Goal: Find specific page/section: Find specific page/section

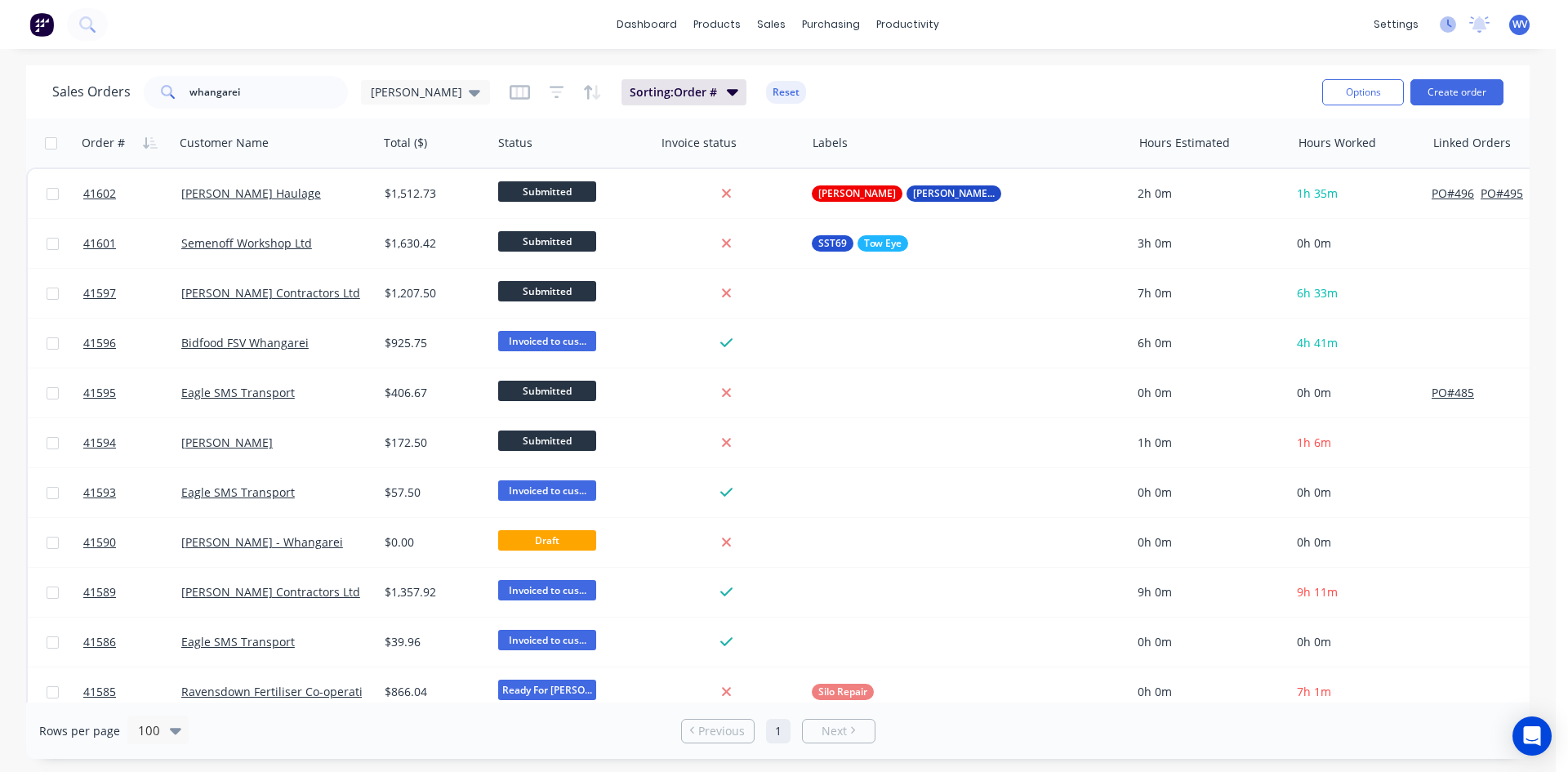
click at [1441, 23] on icon at bounding box center [1448, 24] width 16 height 16
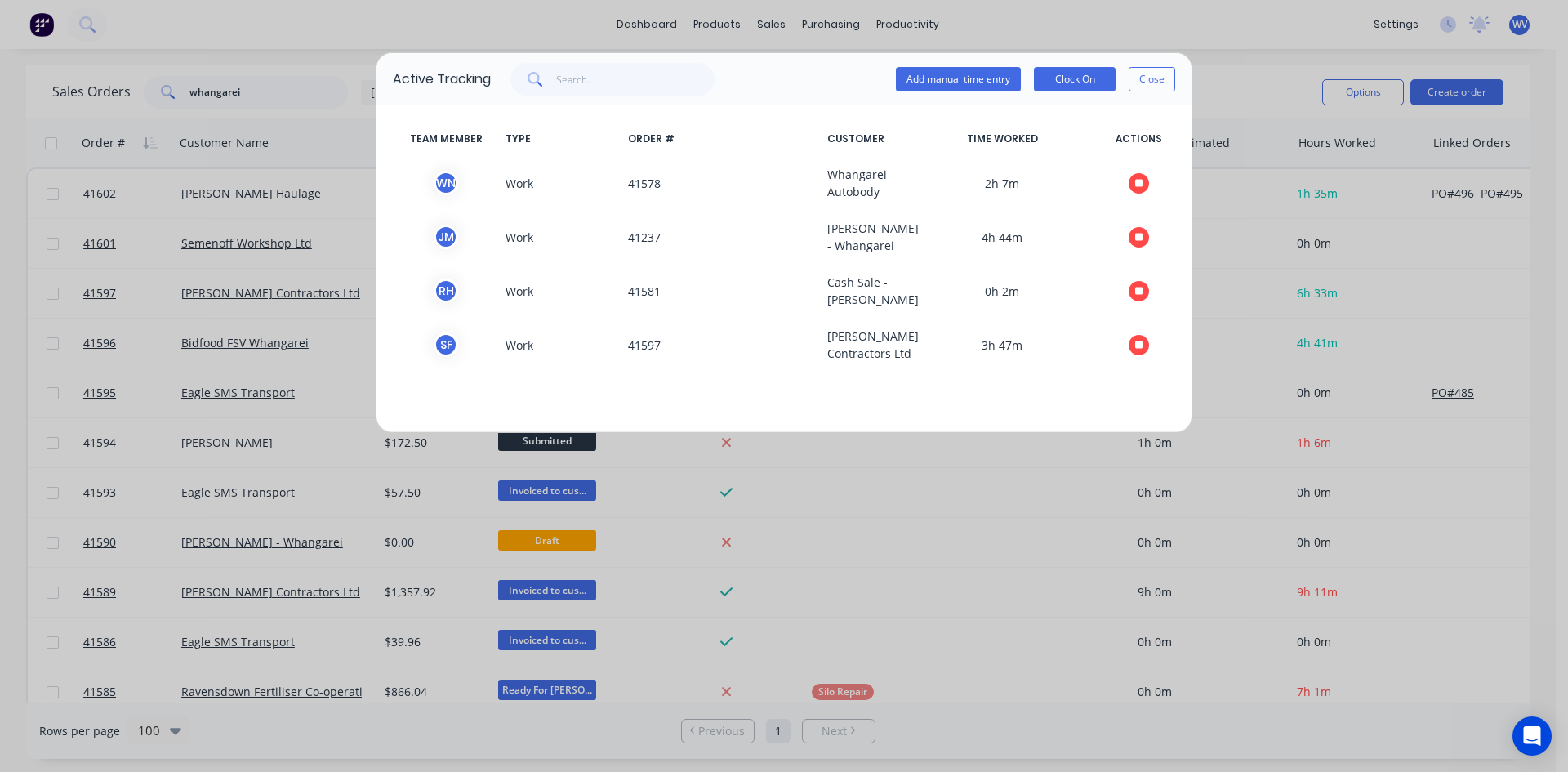
click at [1125, 0] on div "Active Tracking Add manual time entry Clock On Close TEAM MEMBER TYPE ORDER # C…" at bounding box center [784, 386] width 1568 height 772
click at [1156, 74] on button "Close" at bounding box center [1152, 79] width 46 height 24
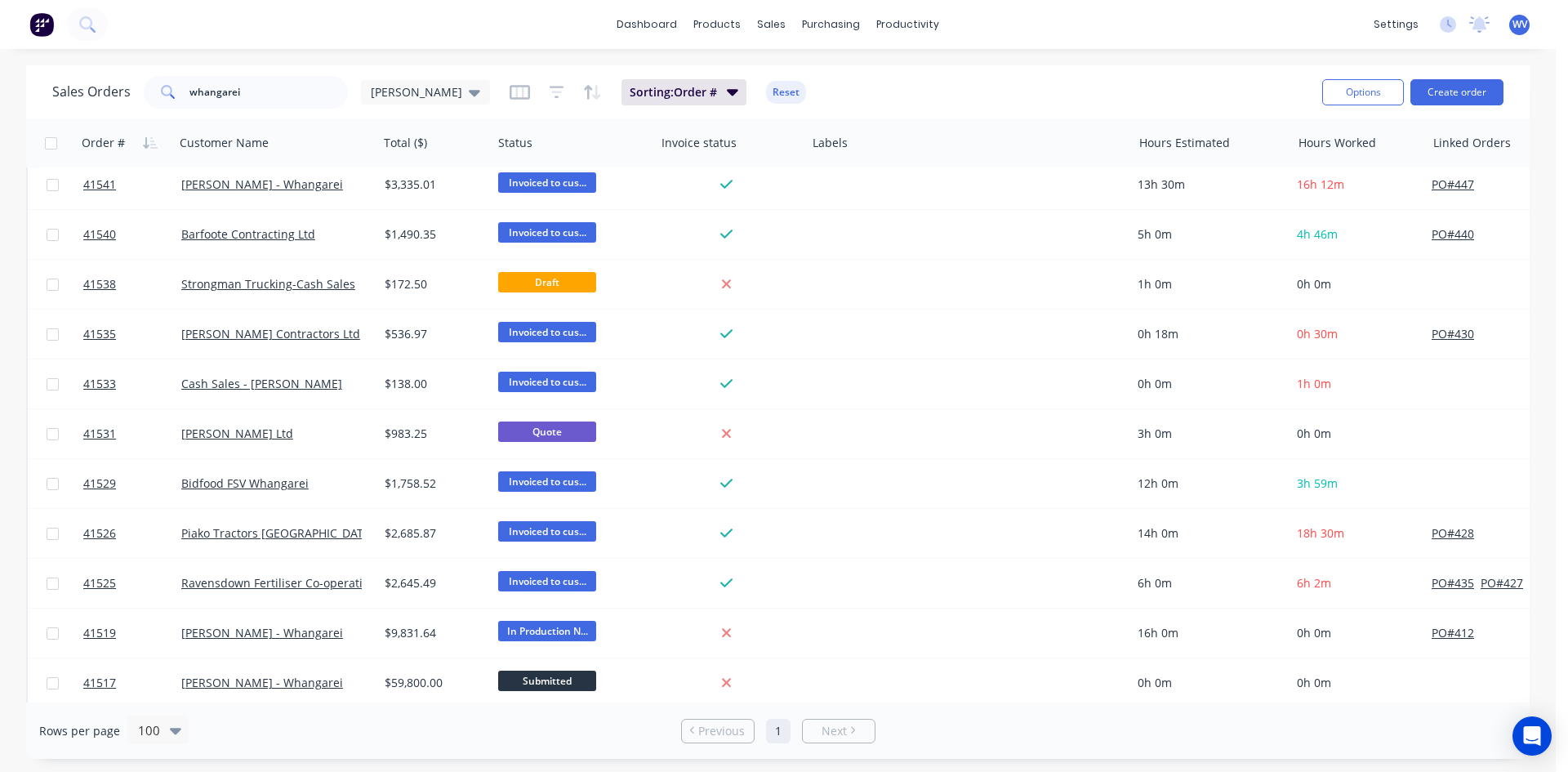
scroll to position [1715, 0]
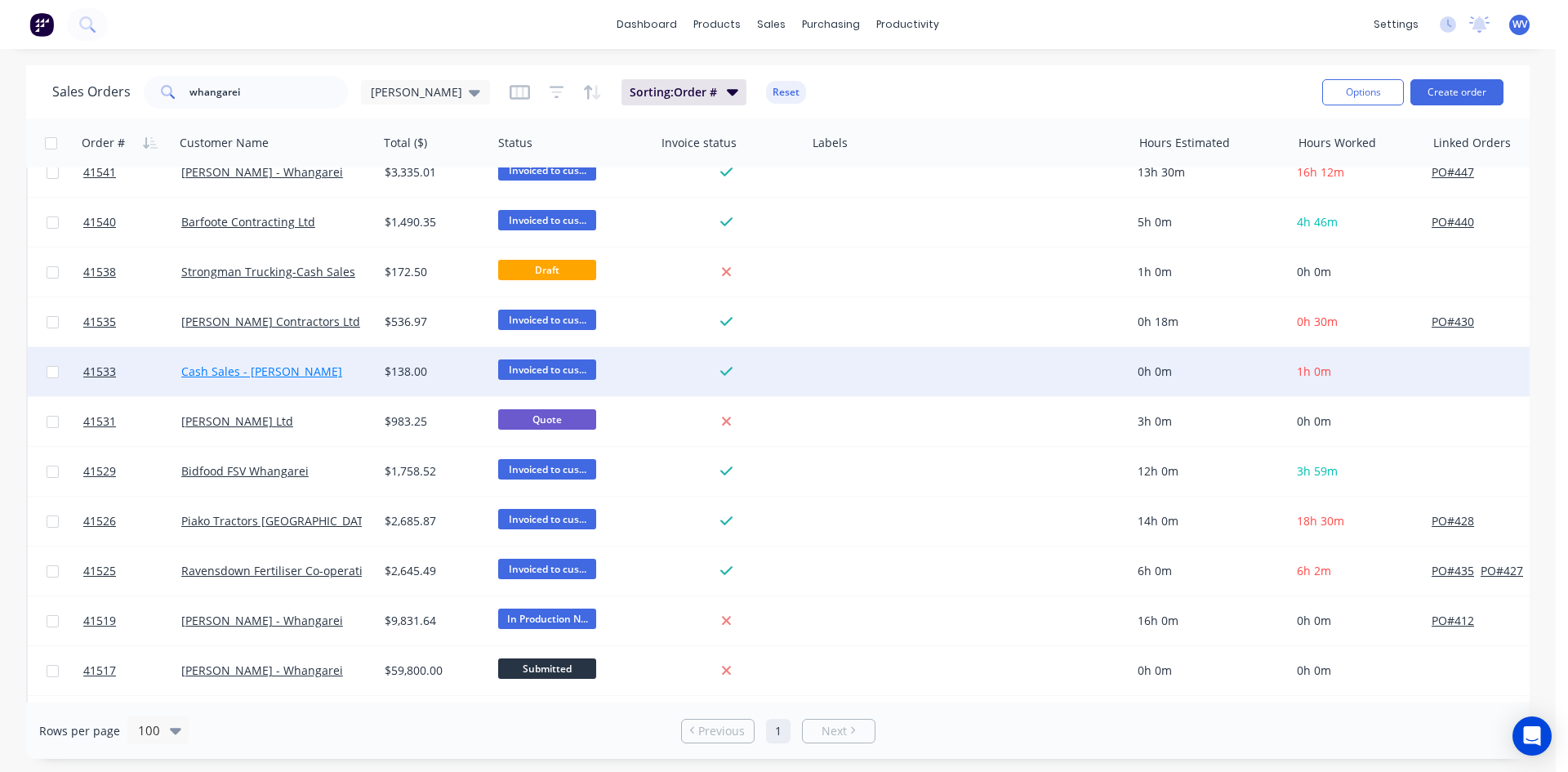
click at [259, 369] on link "Cash Sales - [PERSON_NAME]" at bounding box center [261, 370] width 161 height 15
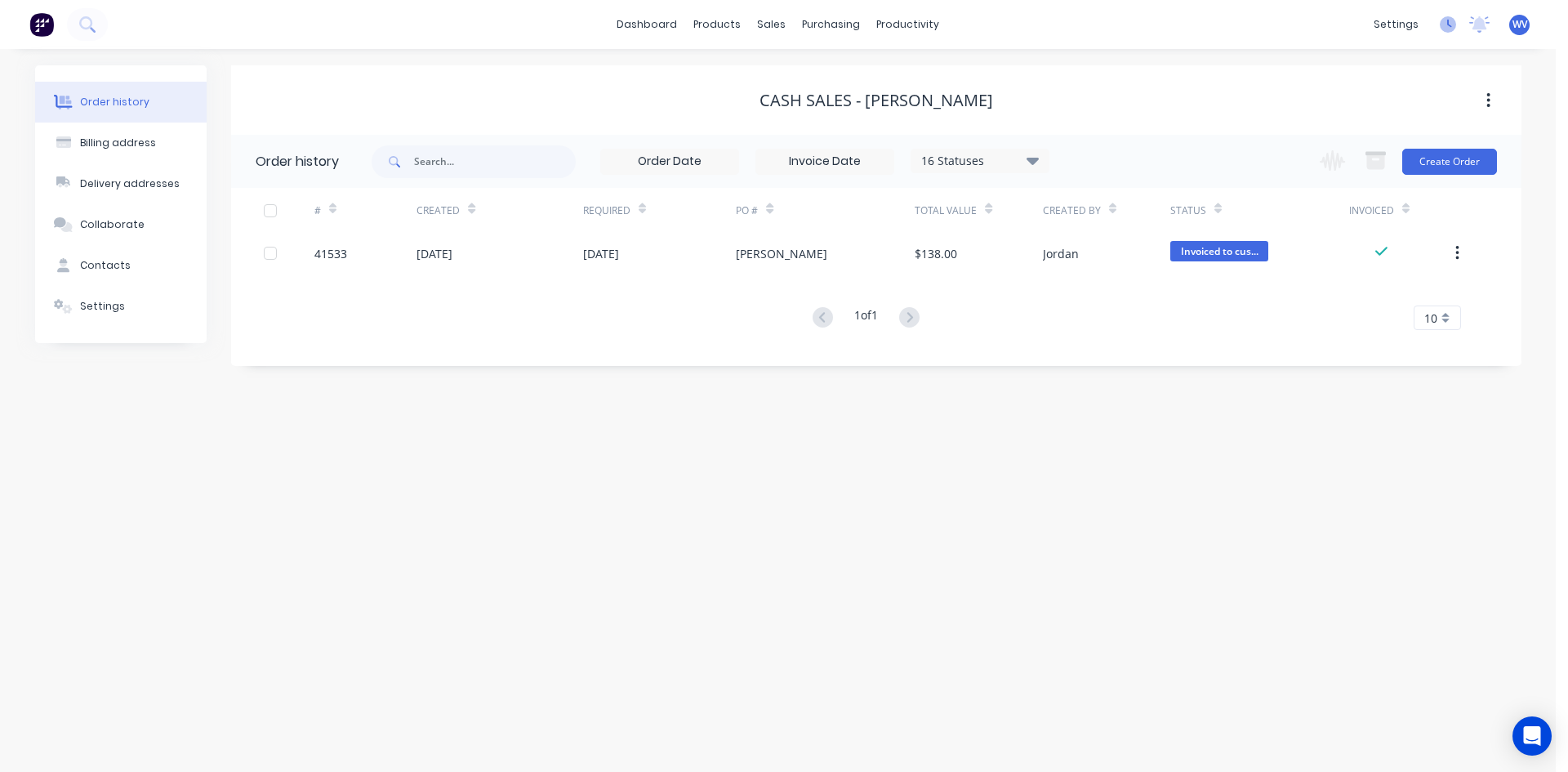
click at [1442, 26] on icon at bounding box center [1448, 24] width 16 height 16
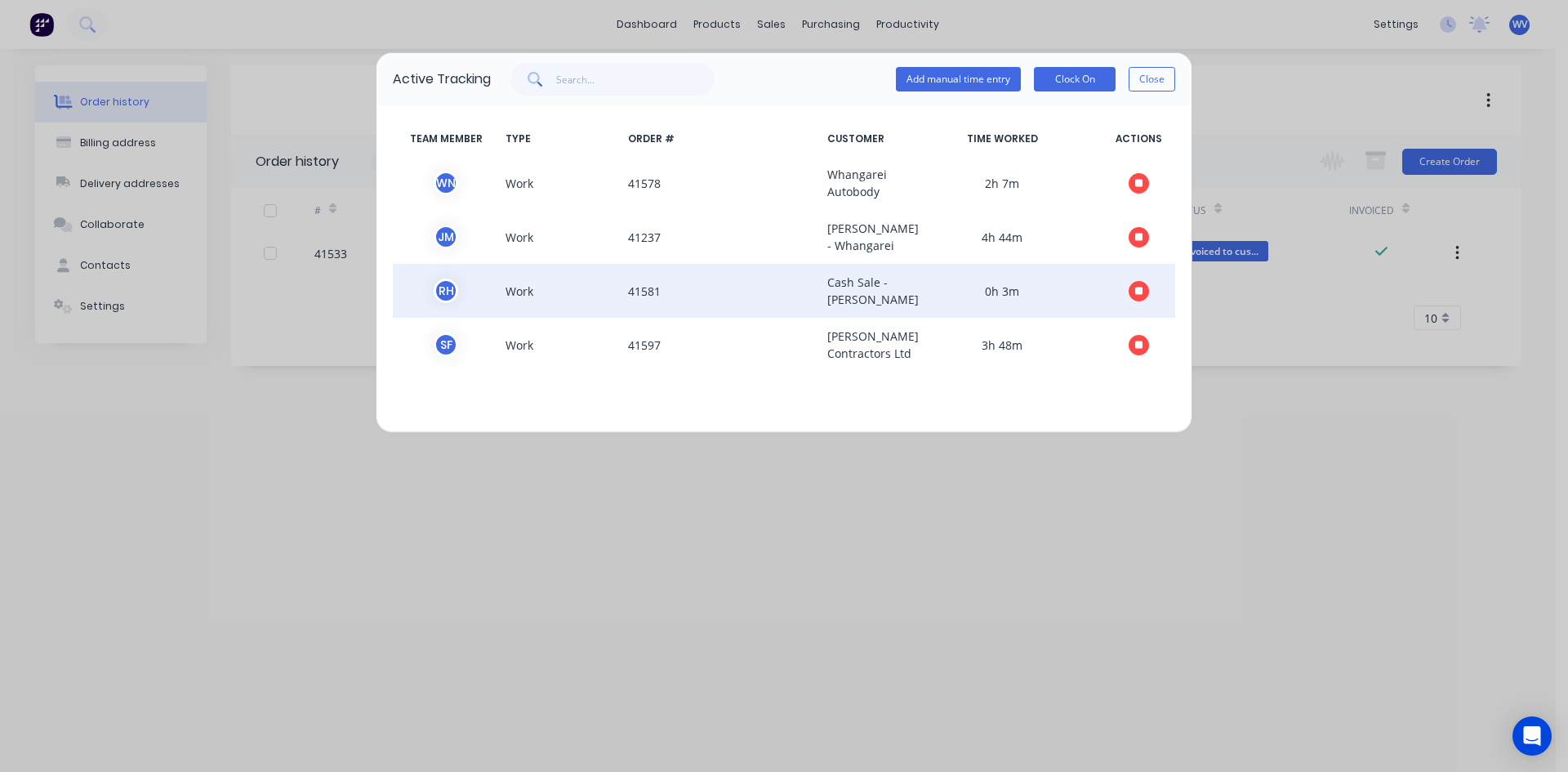
click at [488, 308] on span "R H" at bounding box center [445, 291] width 106 height 34
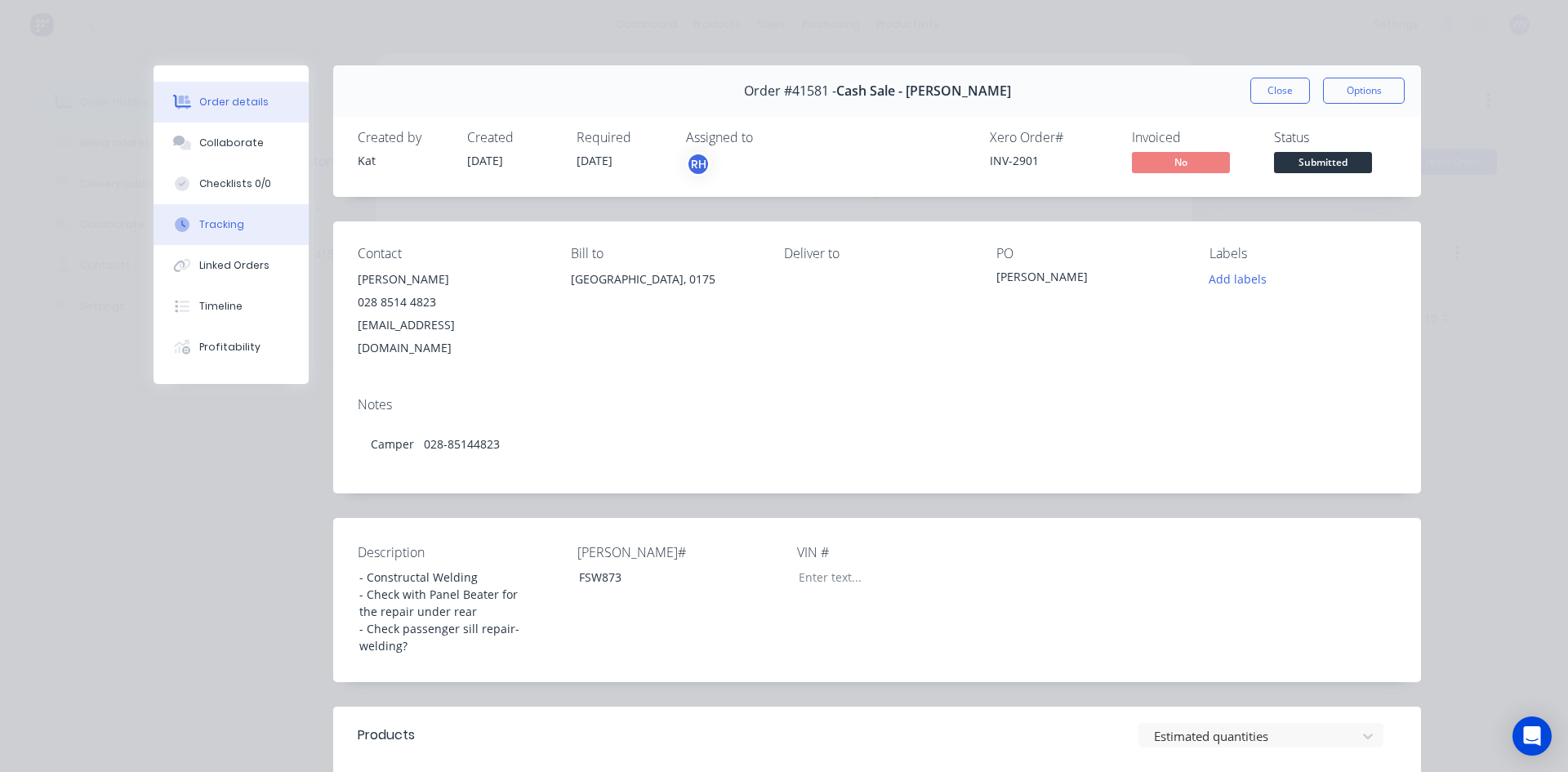
click at [216, 231] on button "Tracking" at bounding box center [231, 225] width 155 height 41
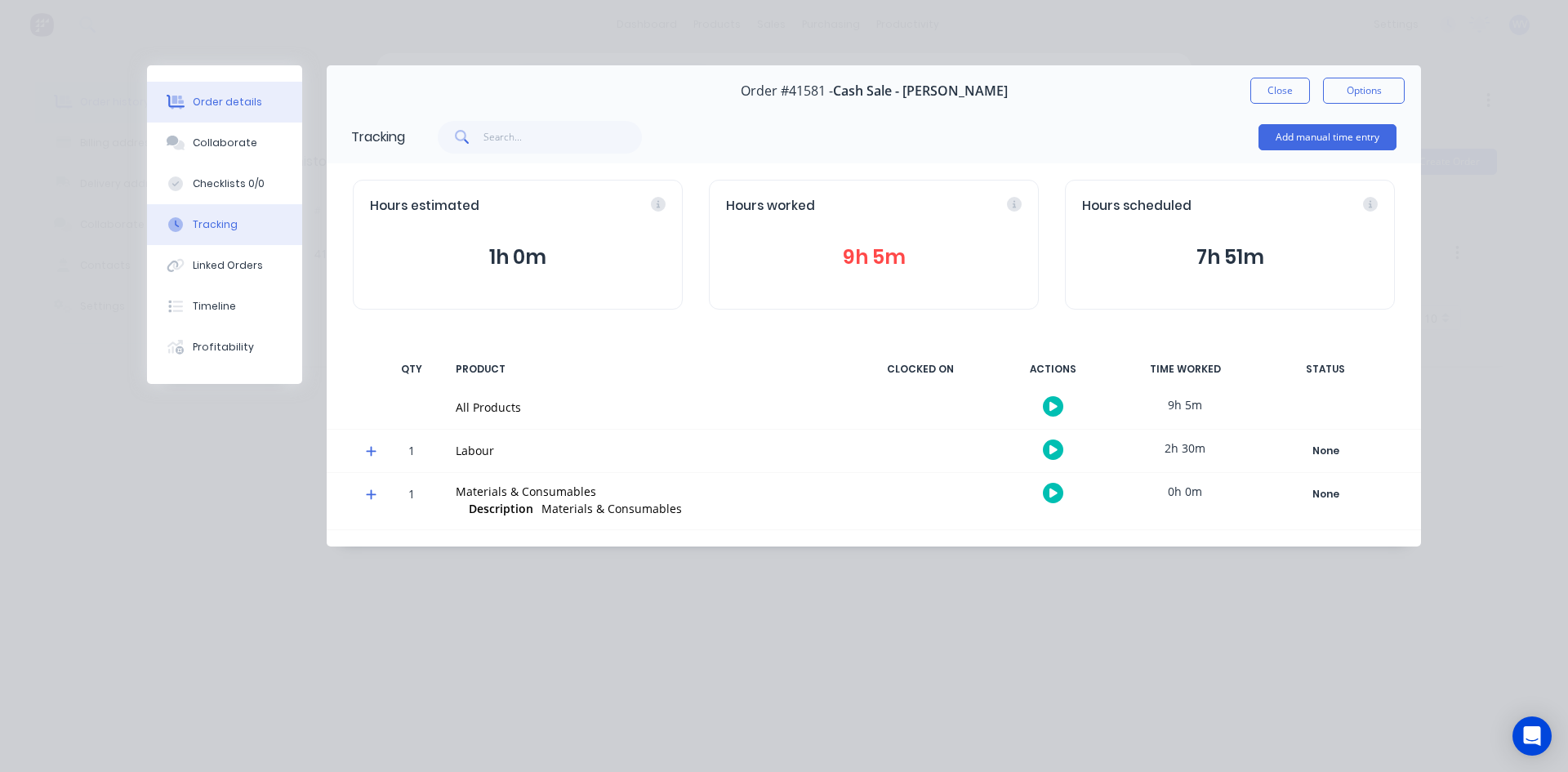
click at [245, 101] on div "Order details" at bounding box center [228, 102] width 70 height 14
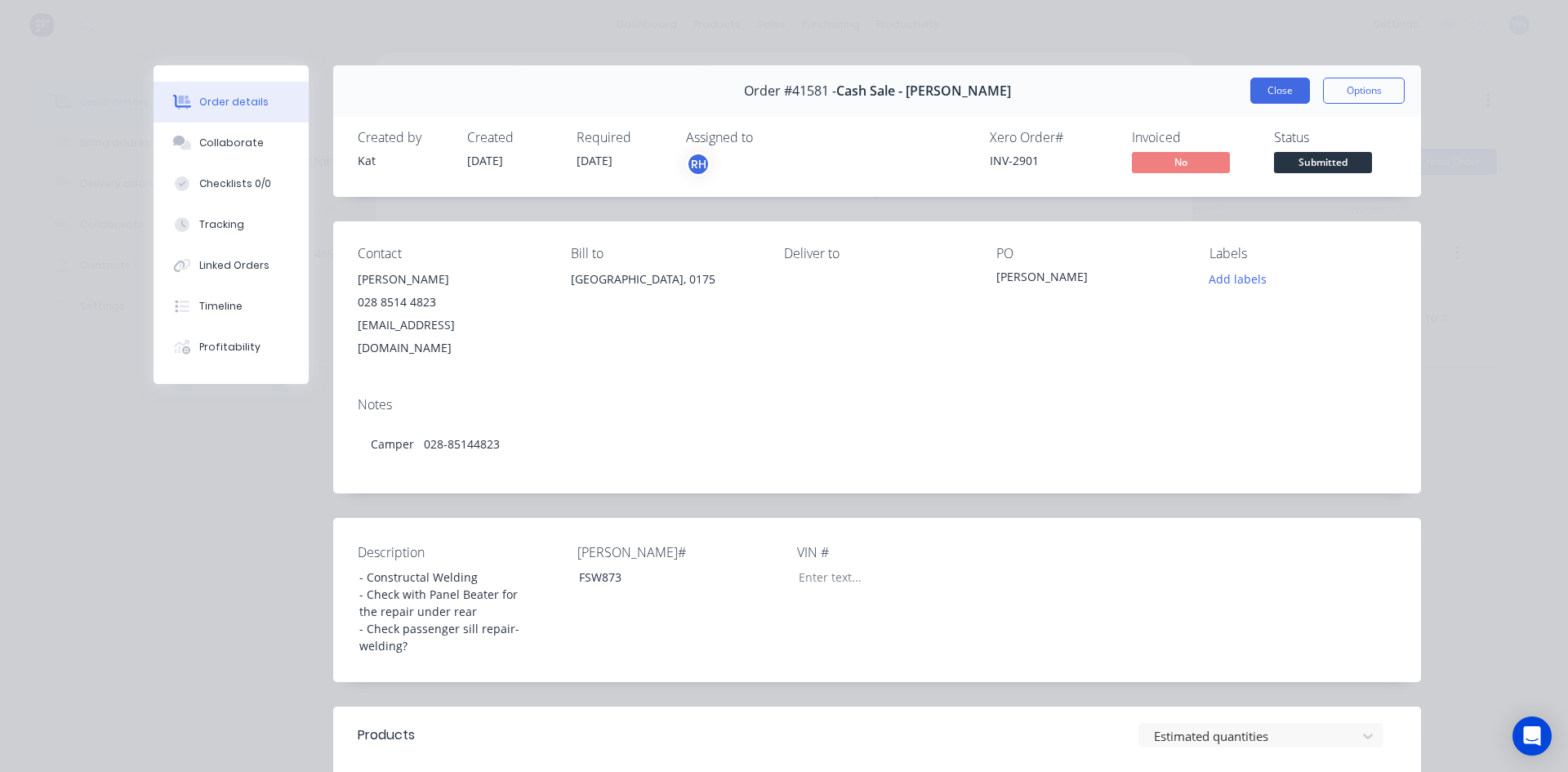
click at [1261, 84] on button "Close" at bounding box center [1280, 90] width 60 height 26
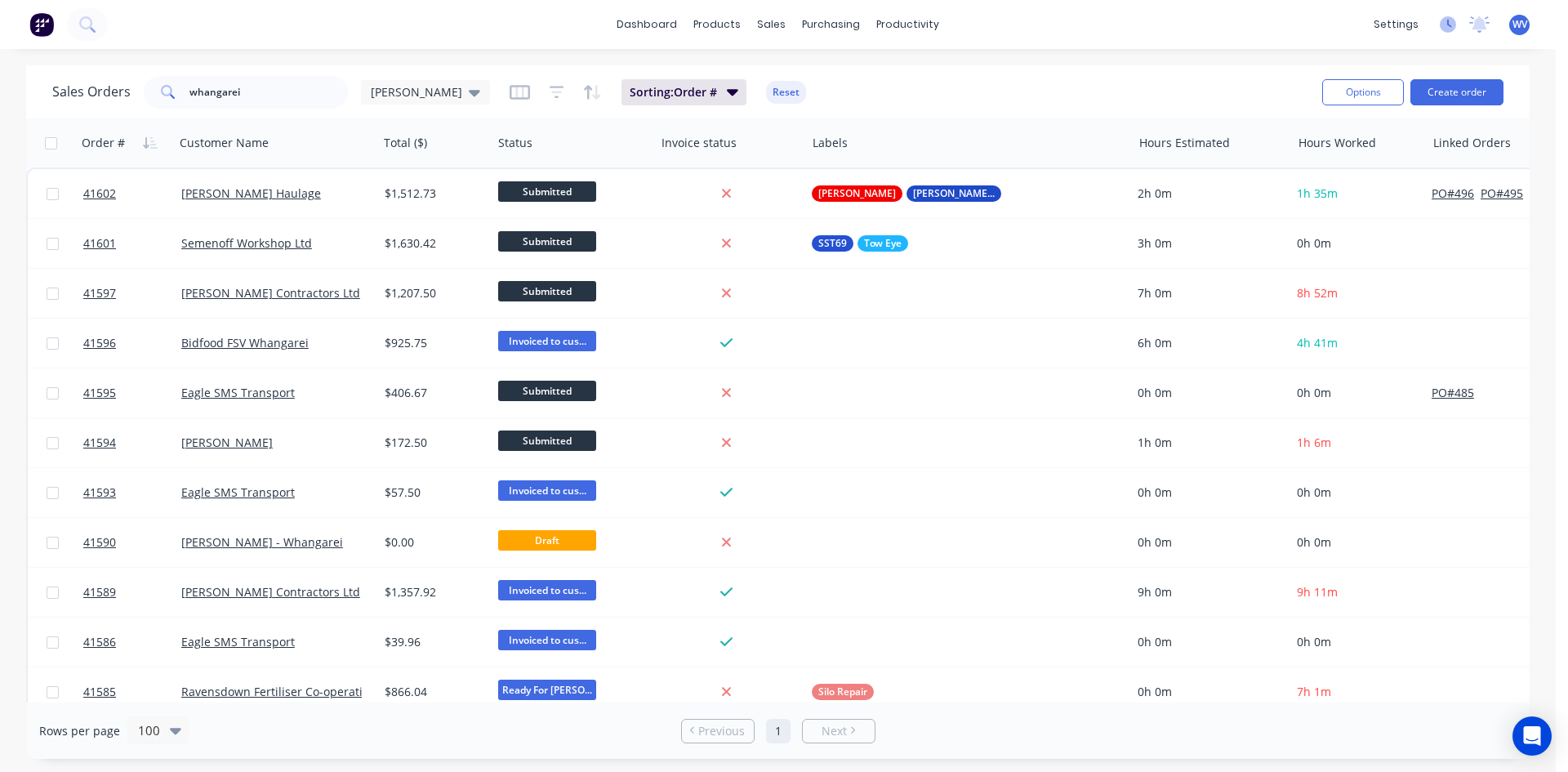
click at [1454, 21] on icon at bounding box center [1448, 24] width 16 height 16
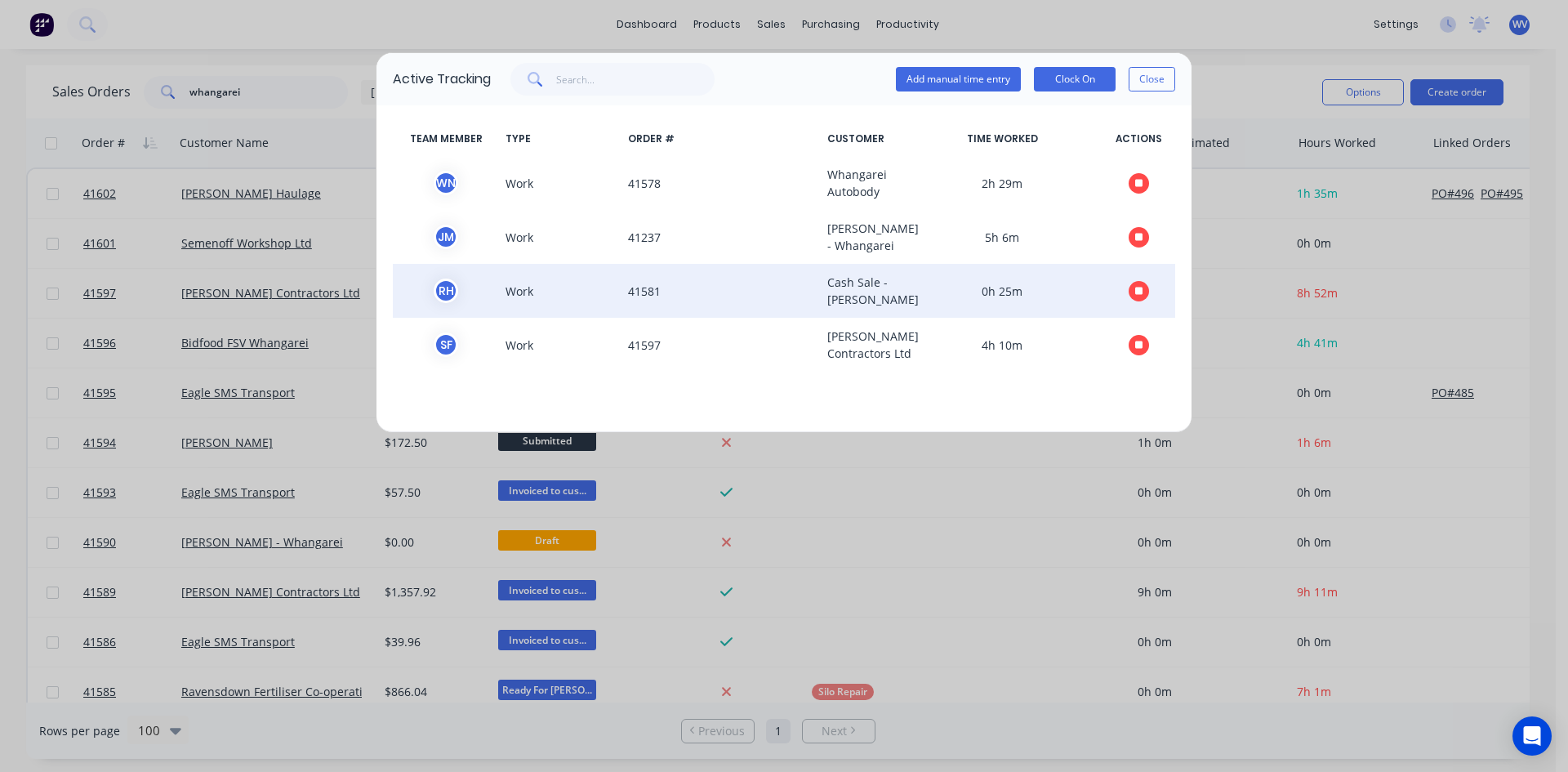
click at [517, 308] on span "Work" at bounding box center [560, 291] width 122 height 34
